Goal: Learn about a topic: Learn about a topic

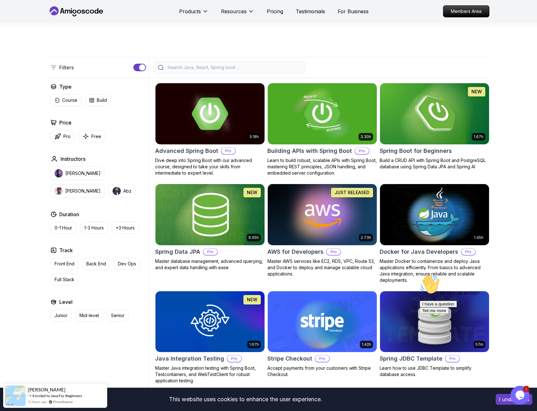
scroll to position [95, 0]
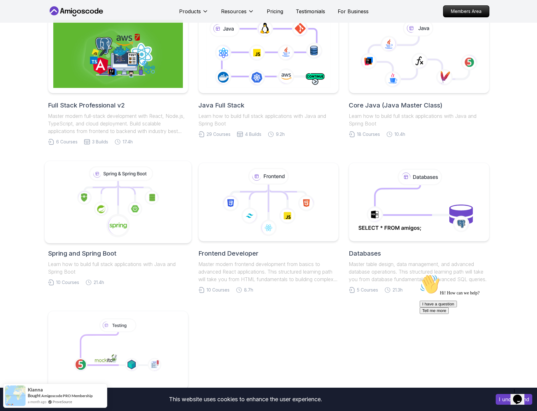
click at [128, 226] on icon at bounding box center [118, 226] width 24 height 24
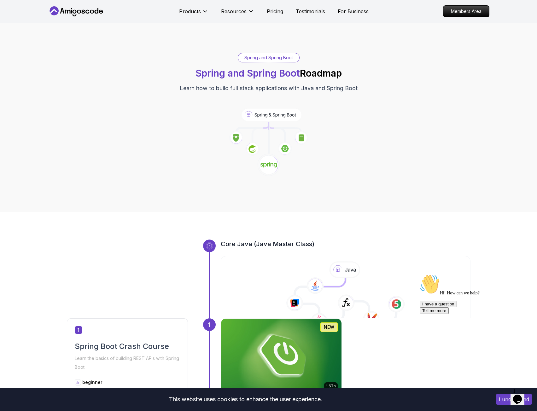
scroll to position [158, 0]
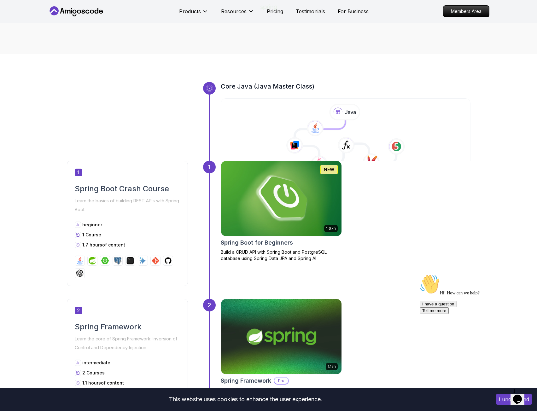
click at [234, 196] on img at bounding box center [281, 198] width 126 height 79
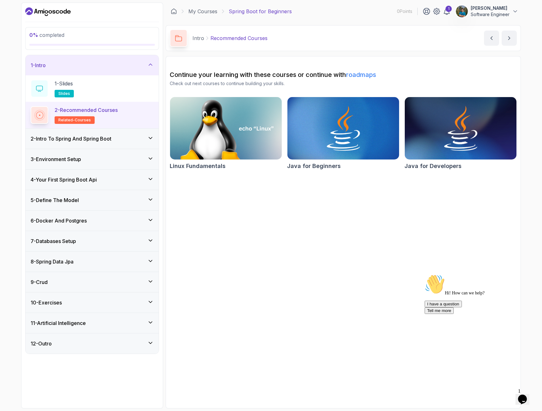
click at [109, 140] on h3 "2 - Intro To Spring And Spring Boot" at bounding box center [71, 139] width 81 height 8
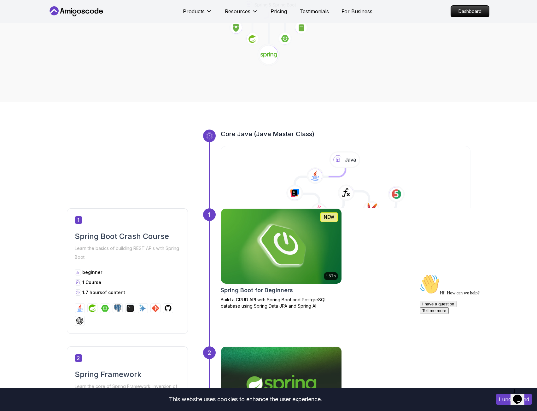
scroll to position [158, 0]
